Goal: Task Accomplishment & Management: Use online tool/utility

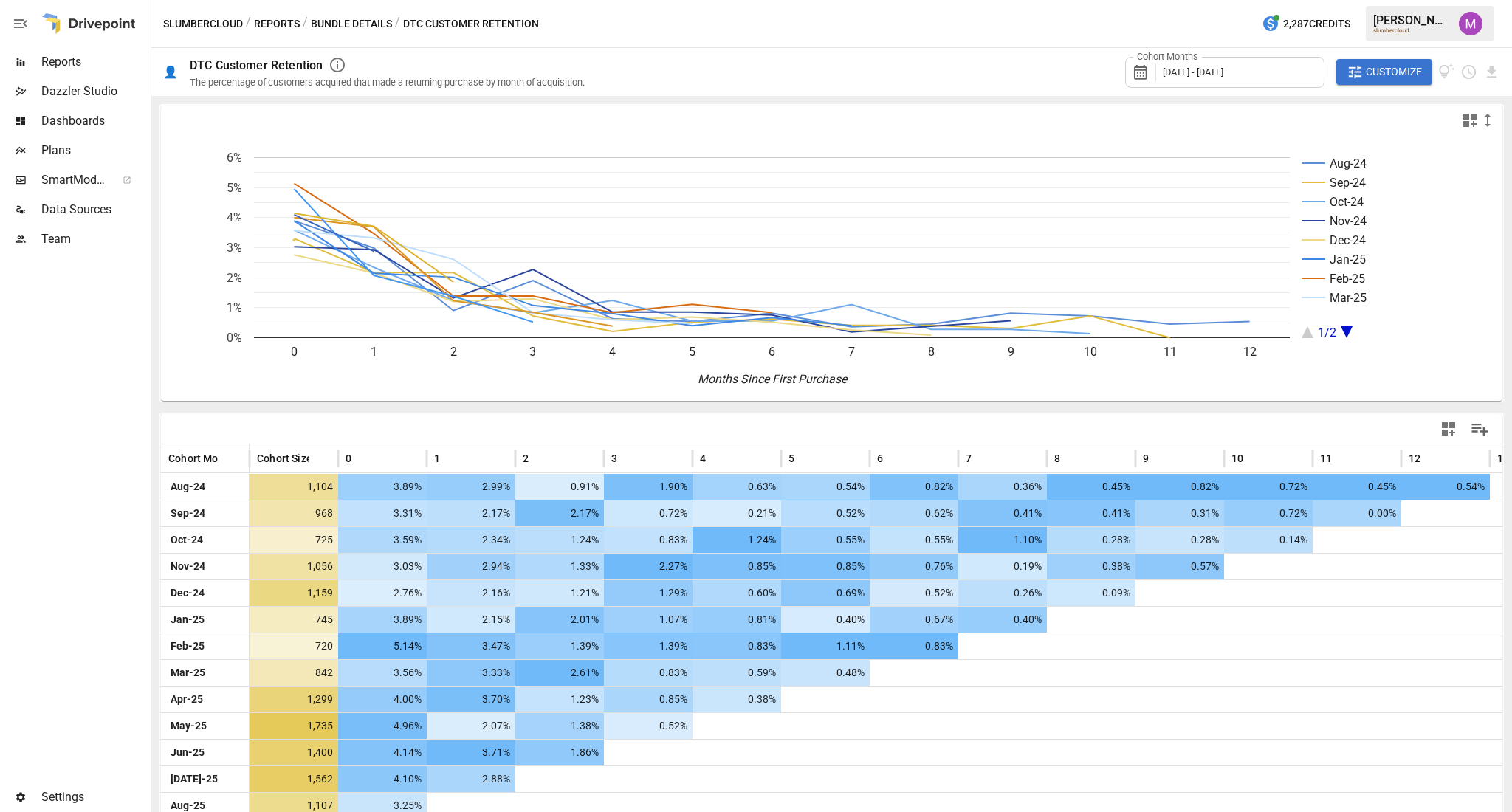
click at [1380, 78] on span "Customize" at bounding box center [1394, 72] width 56 height 18
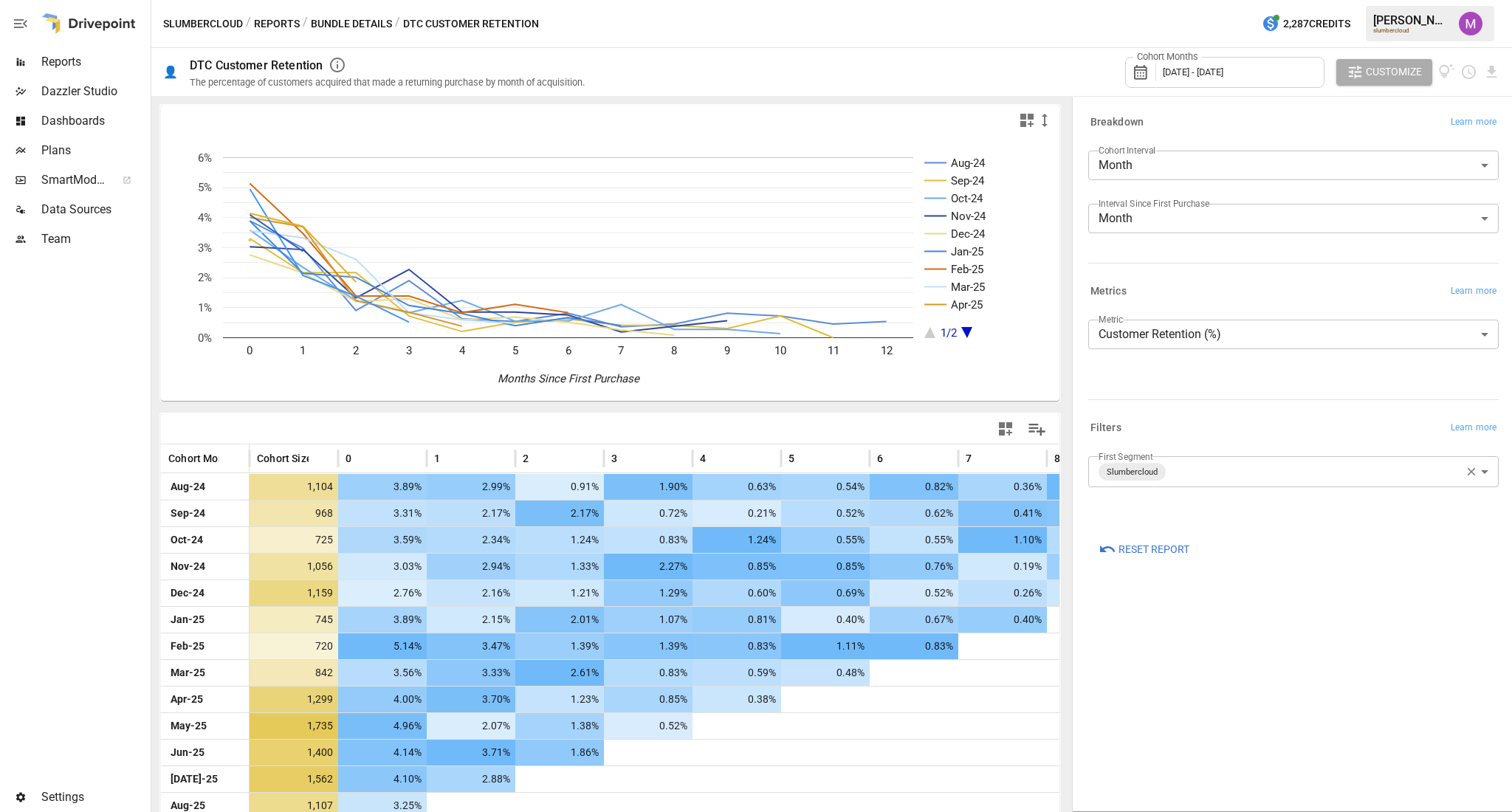
click at [1270, 0] on body "Reports Dazzler Studio Dashboards Plans SmartModel ™ Data Sources Team Settings…" at bounding box center [756, 0] width 1512 height 0
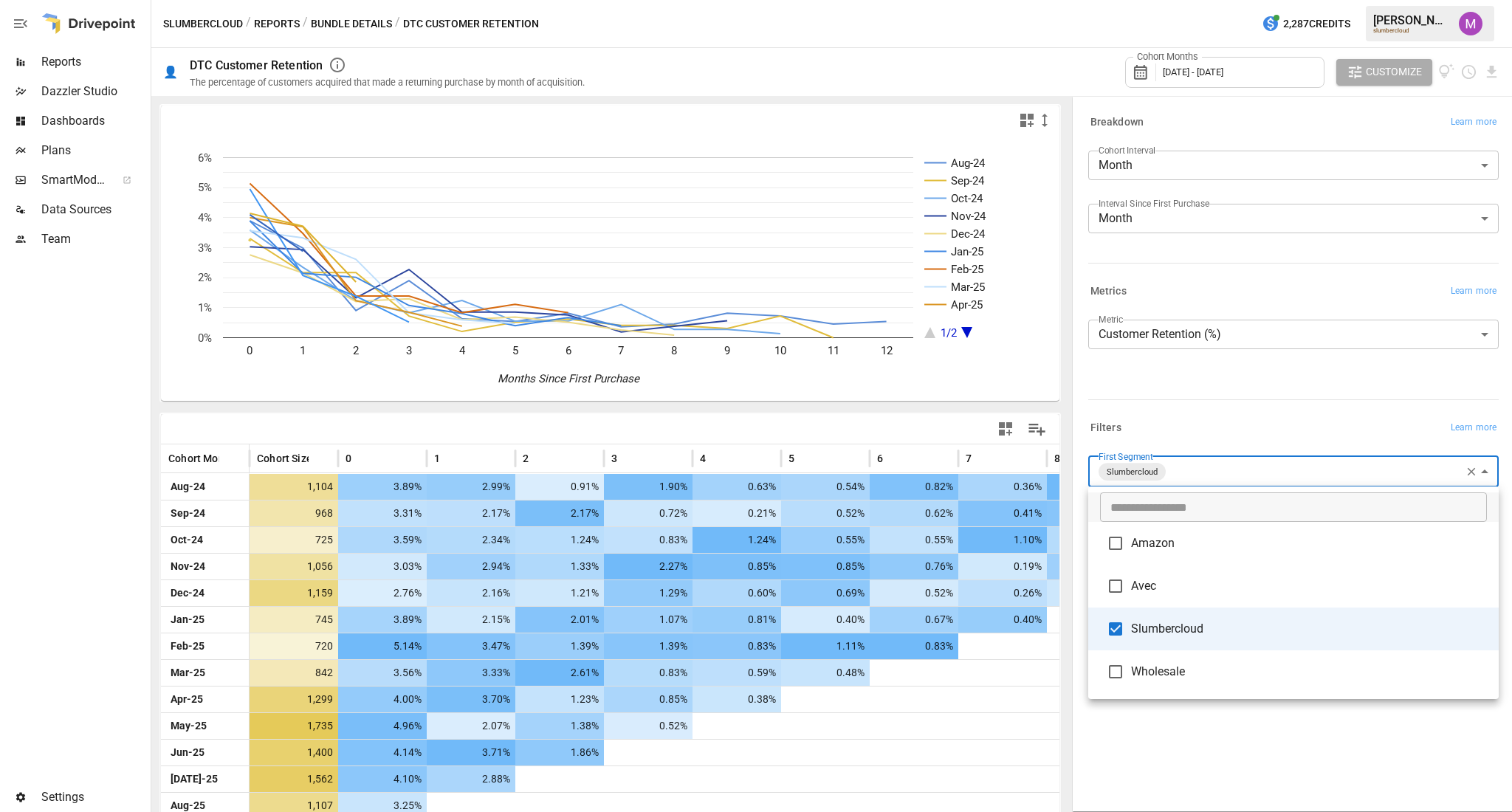
click at [1154, 632] on span "Slumbercloud" at bounding box center [1308, 629] width 356 height 17
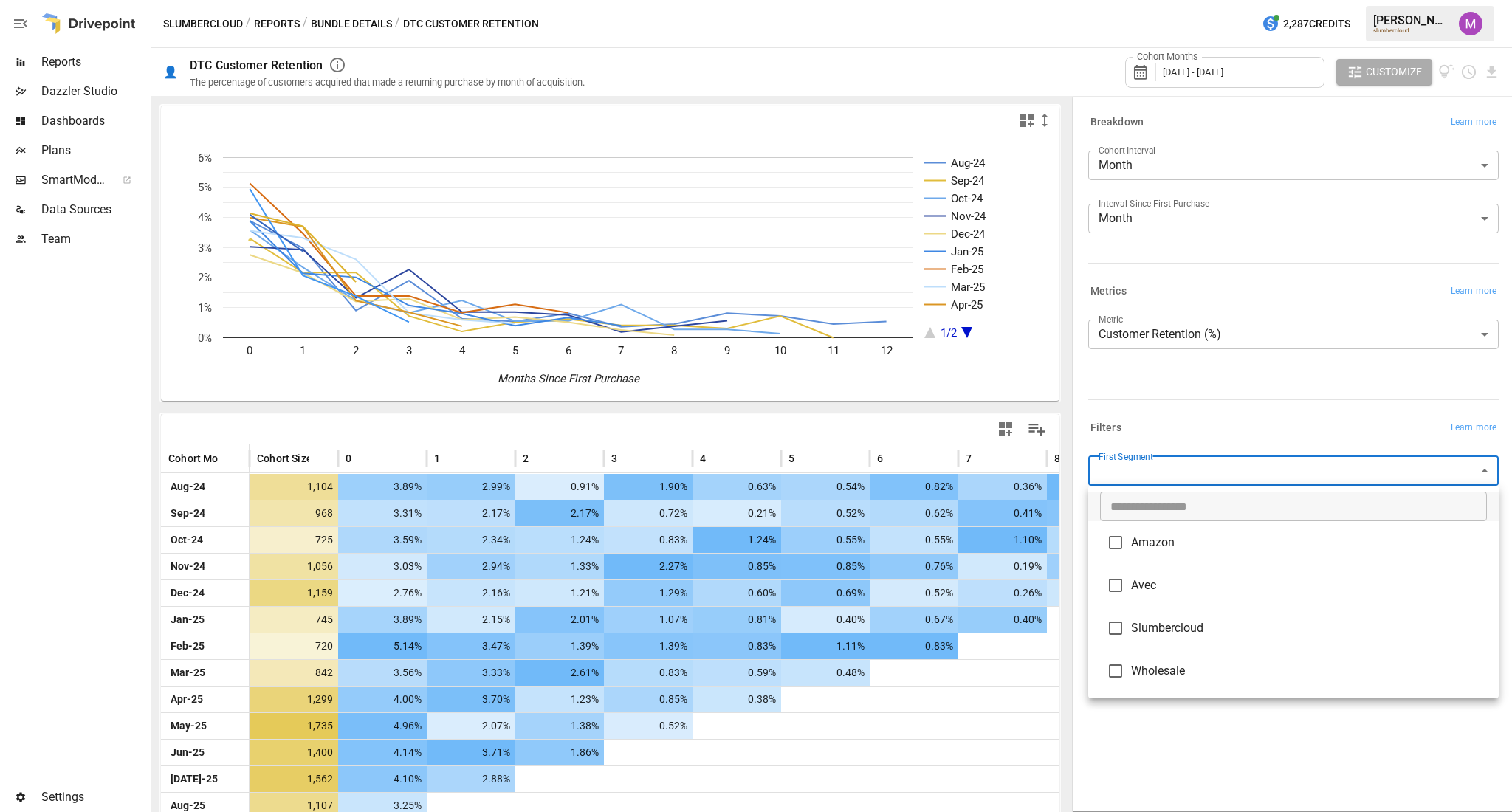
click at [1133, 531] on li "Amazon" at bounding box center [1293, 542] width 410 height 43
type input "******"
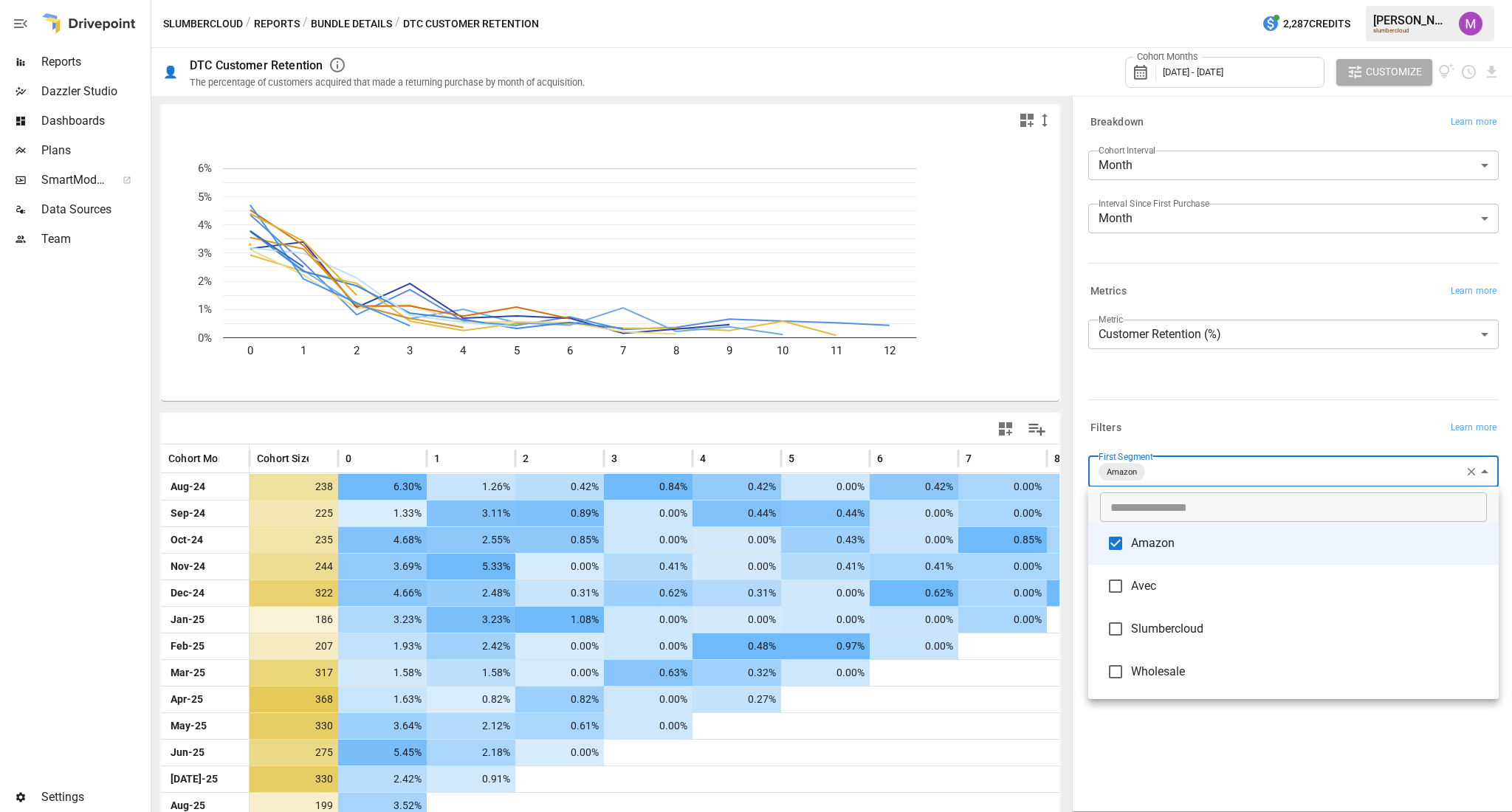
click at [1388, 60] on div at bounding box center [756, 406] width 1512 height 812
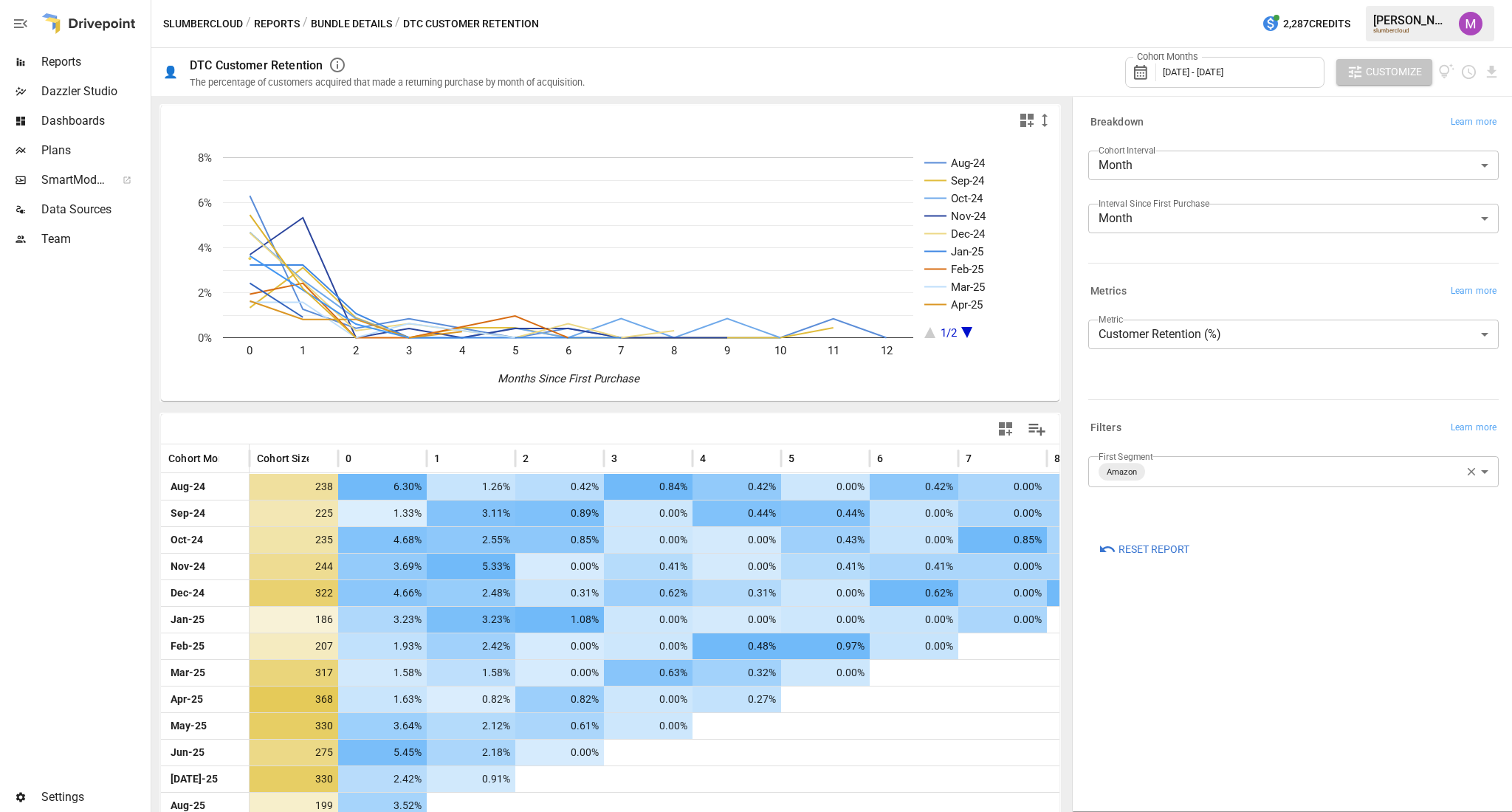
click at [1385, 69] on span "Customize" at bounding box center [1394, 72] width 56 height 18
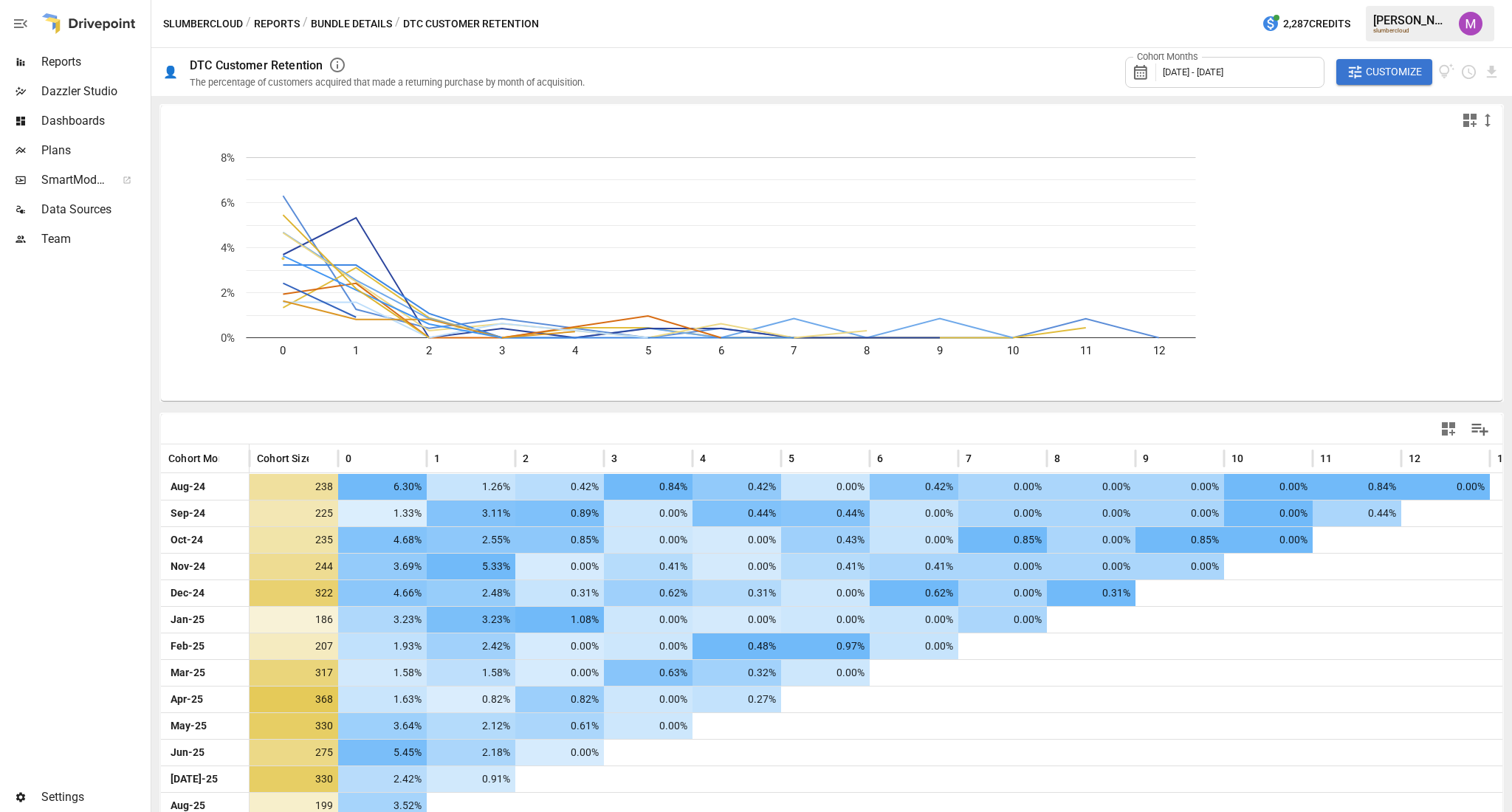
scroll to position [27, 0]
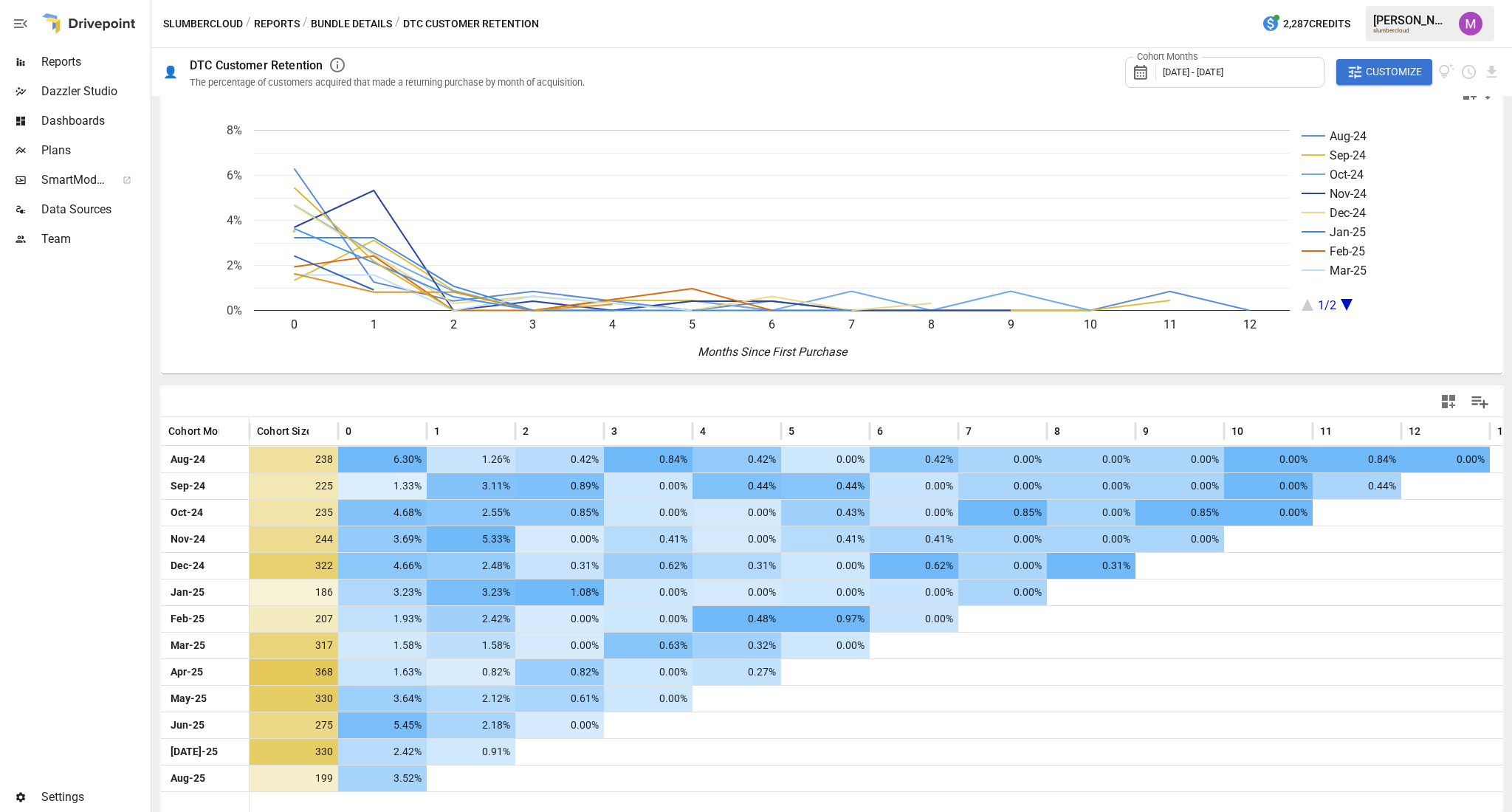
click at [1408, 61] on button "Customize" at bounding box center [1384, 72] width 96 height 26
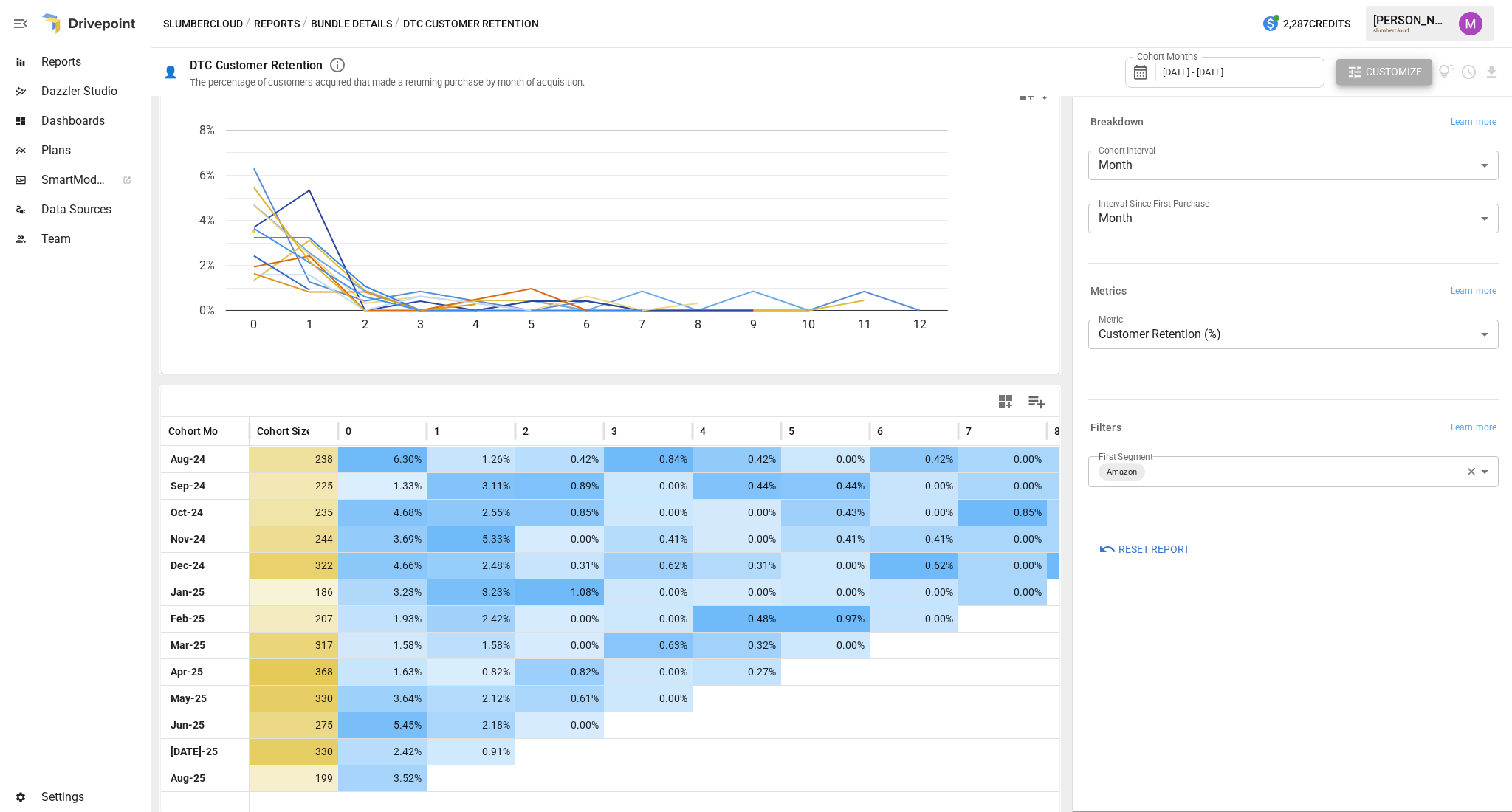
click at [1250, 0] on body "Reports Dazzler Studio Dashboards Plans SmartModel ™ Data Sources Team Settings…" at bounding box center [756, 0] width 1512 height 0
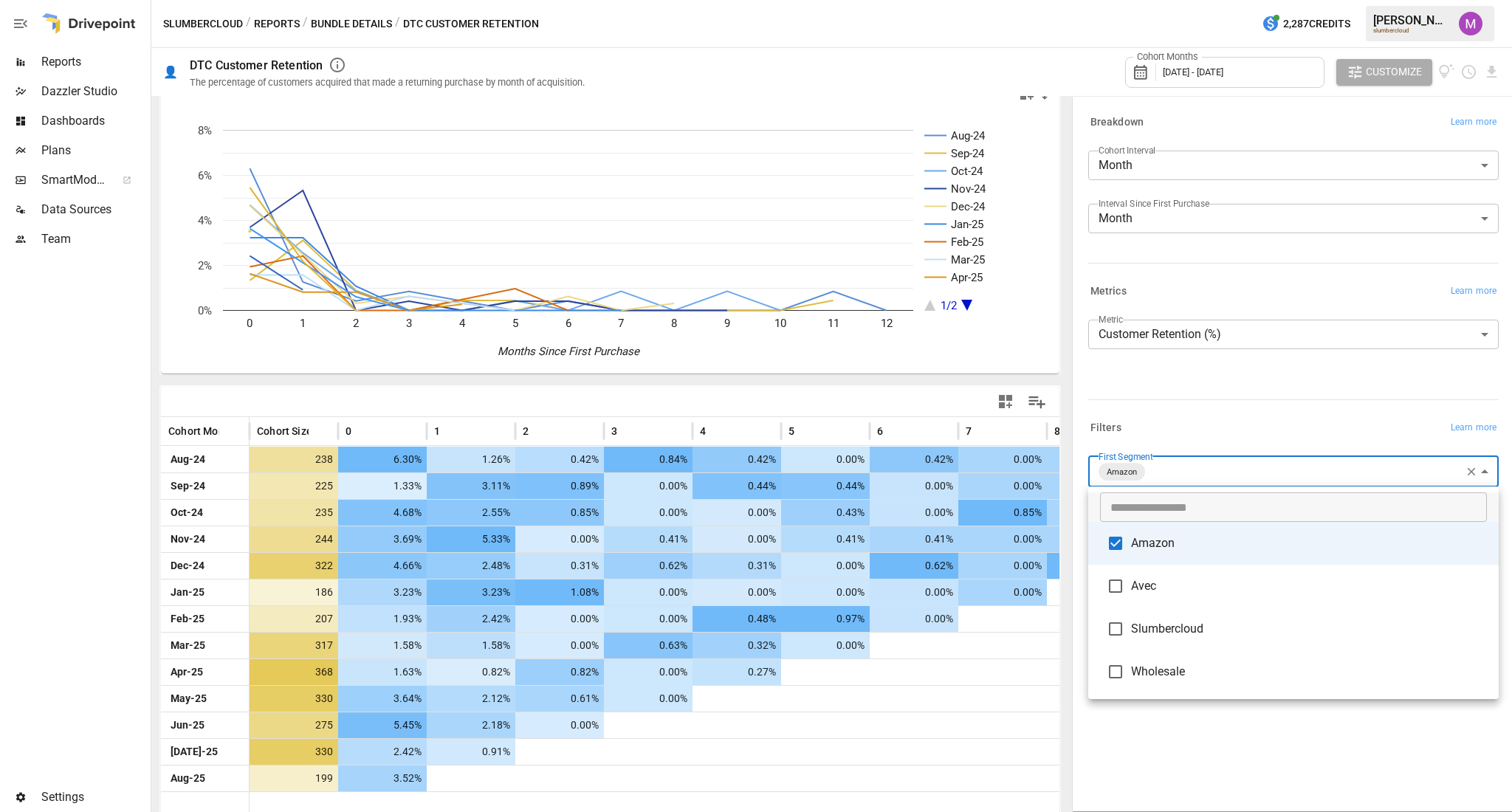
click at [1182, 542] on span "Amazon" at bounding box center [1308, 543] width 356 height 17
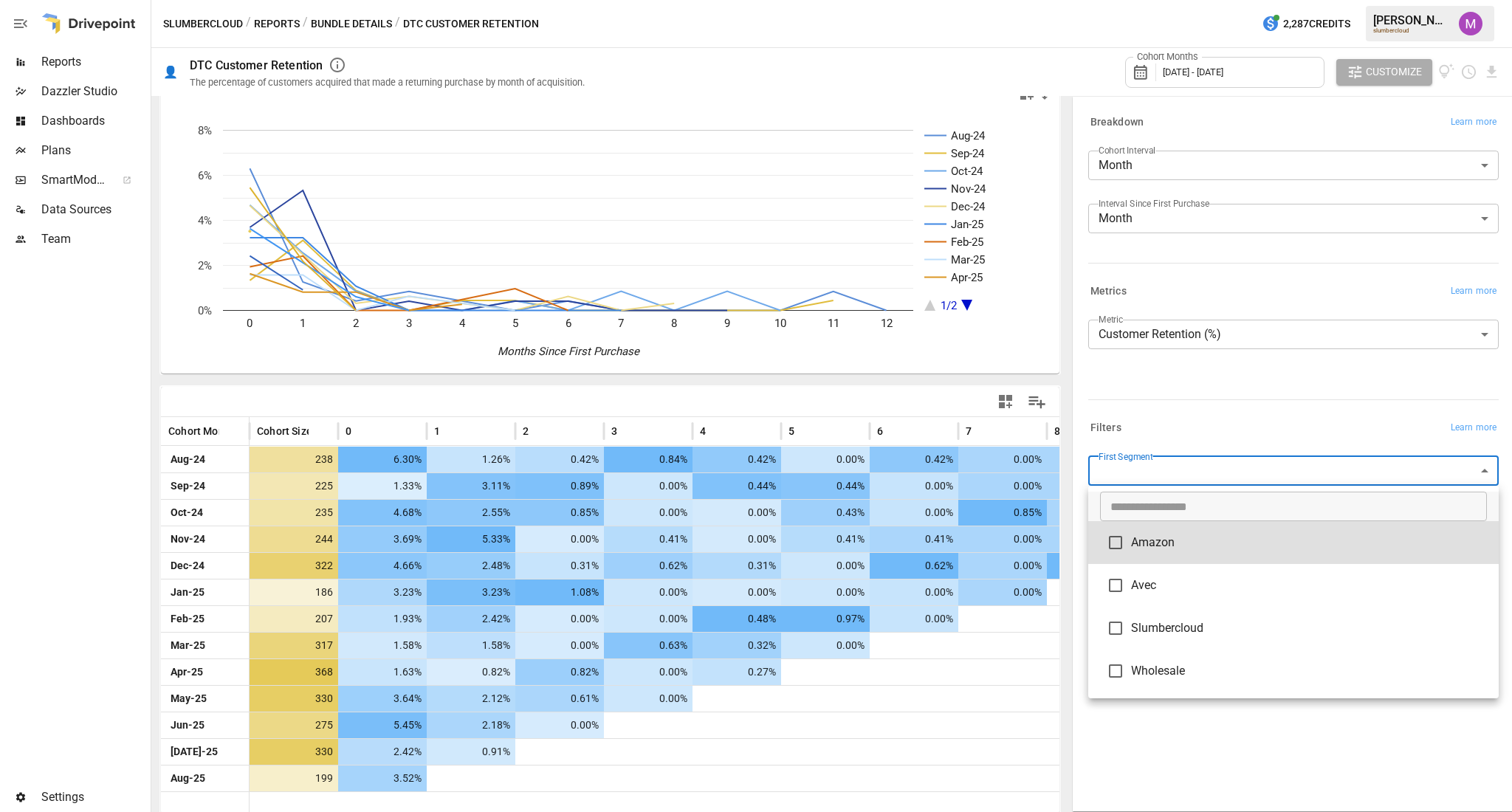
click at [1174, 628] on span "Slumbercloud" at bounding box center [1308, 629] width 356 height 17
type input "**********"
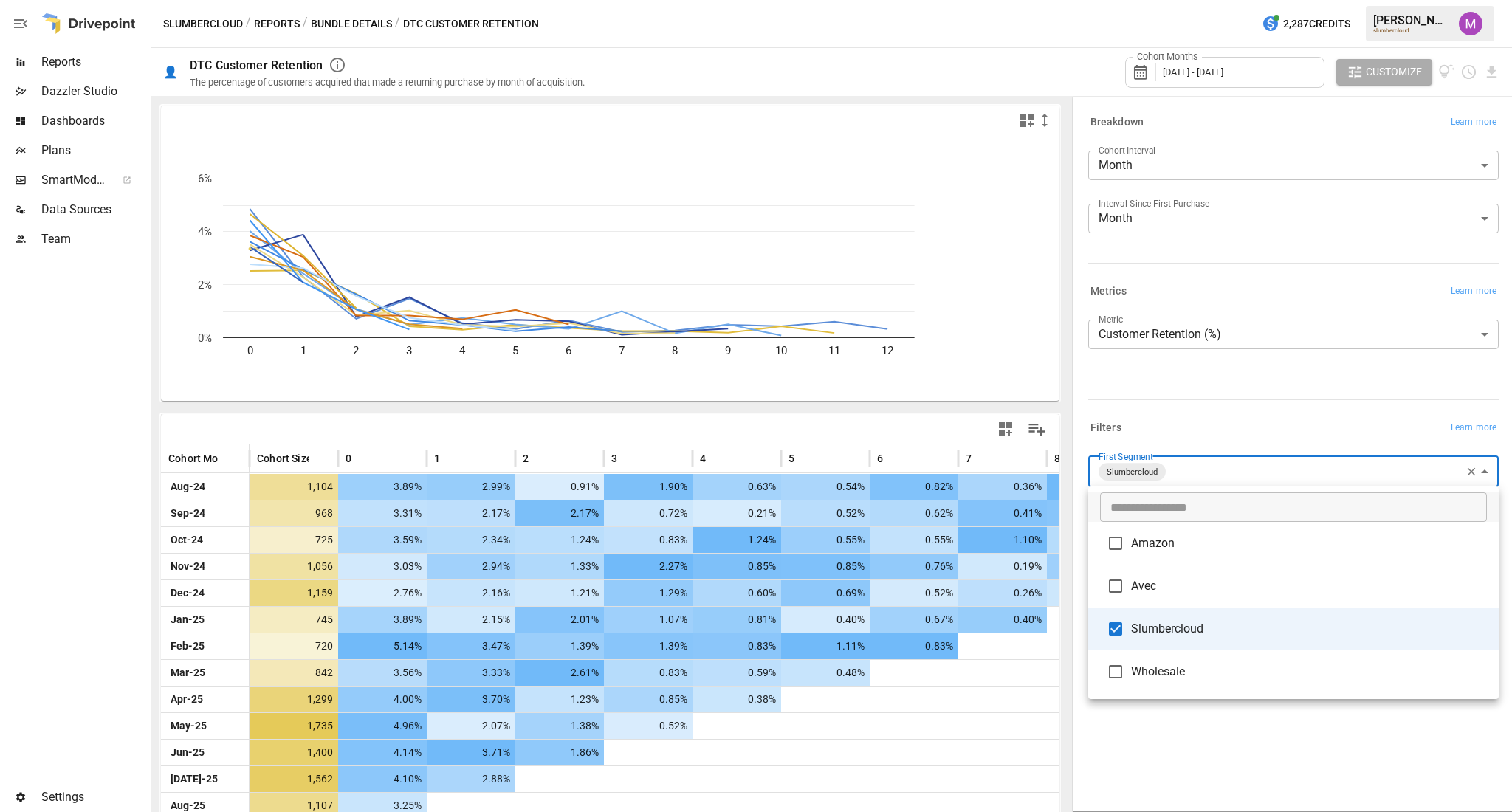
click at [1408, 65] on div at bounding box center [756, 406] width 1512 height 812
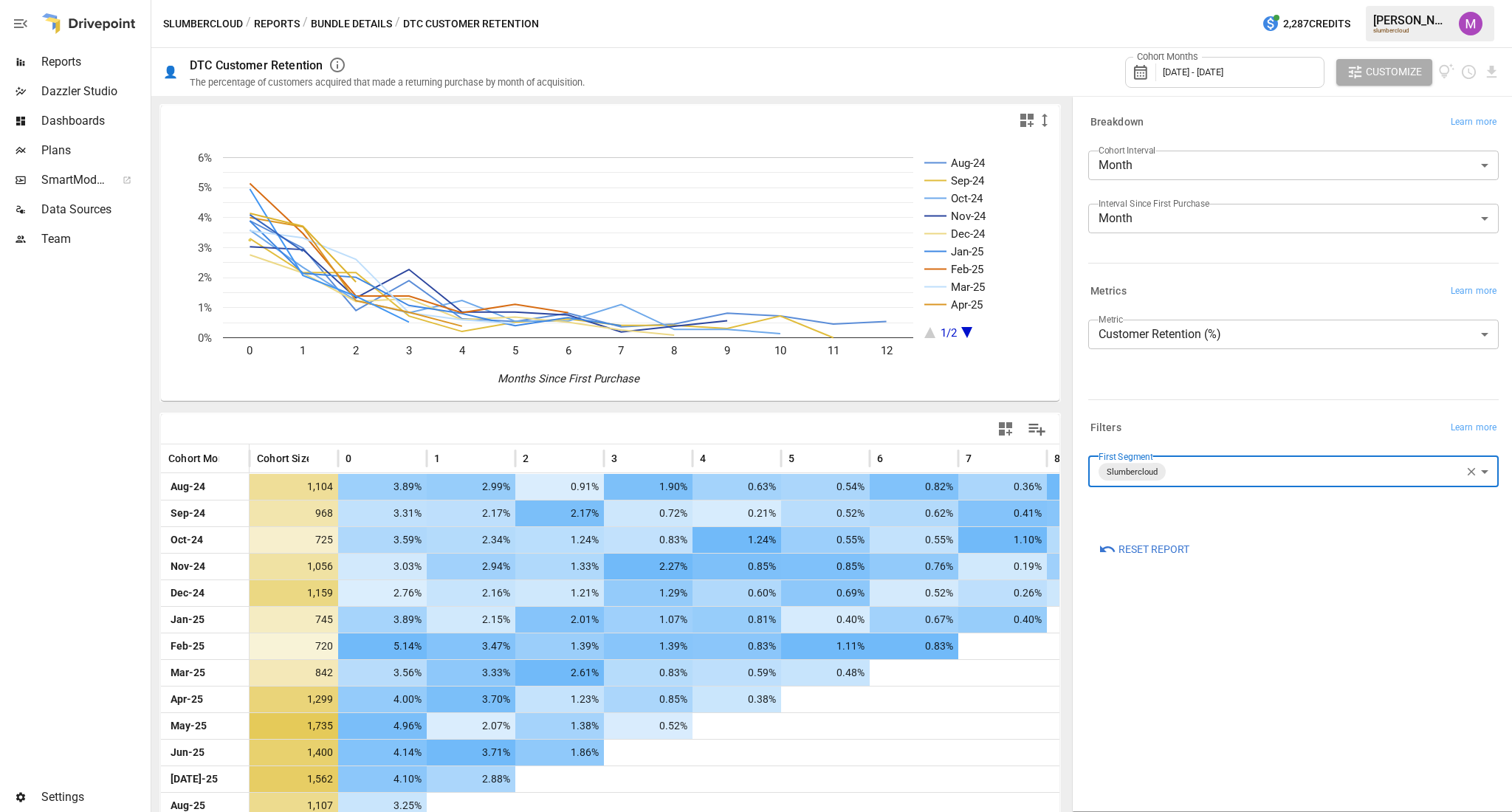
click at [1402, 73] on span "Customize" at bounding box center [1394, 72] width 56 height 18
